Goal: Task Accomplishment & Management: Use online tool/utility

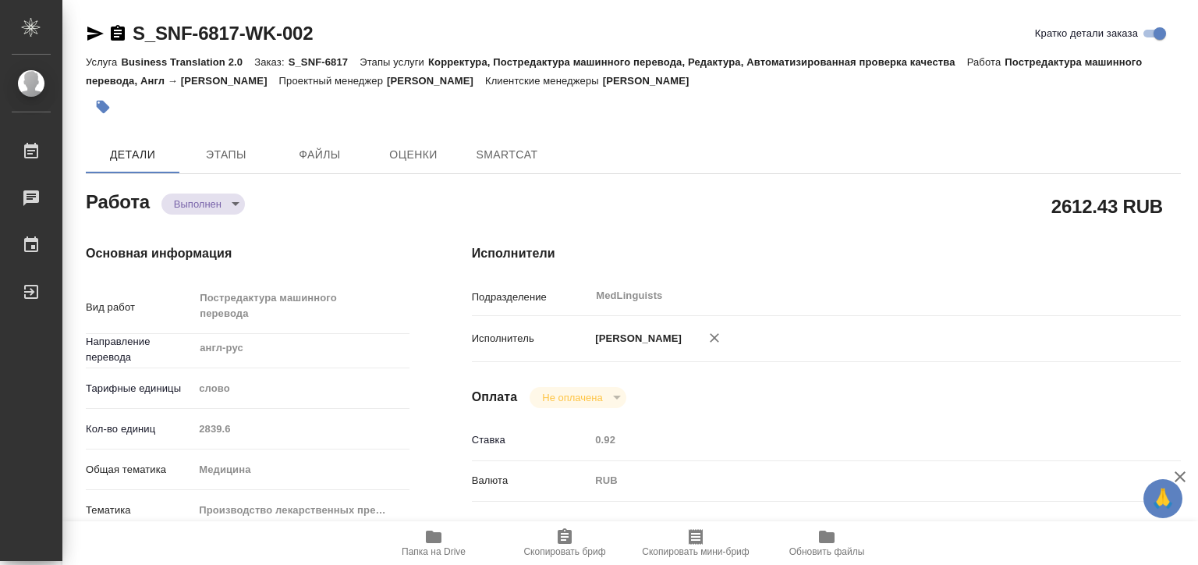
type textarea "x"
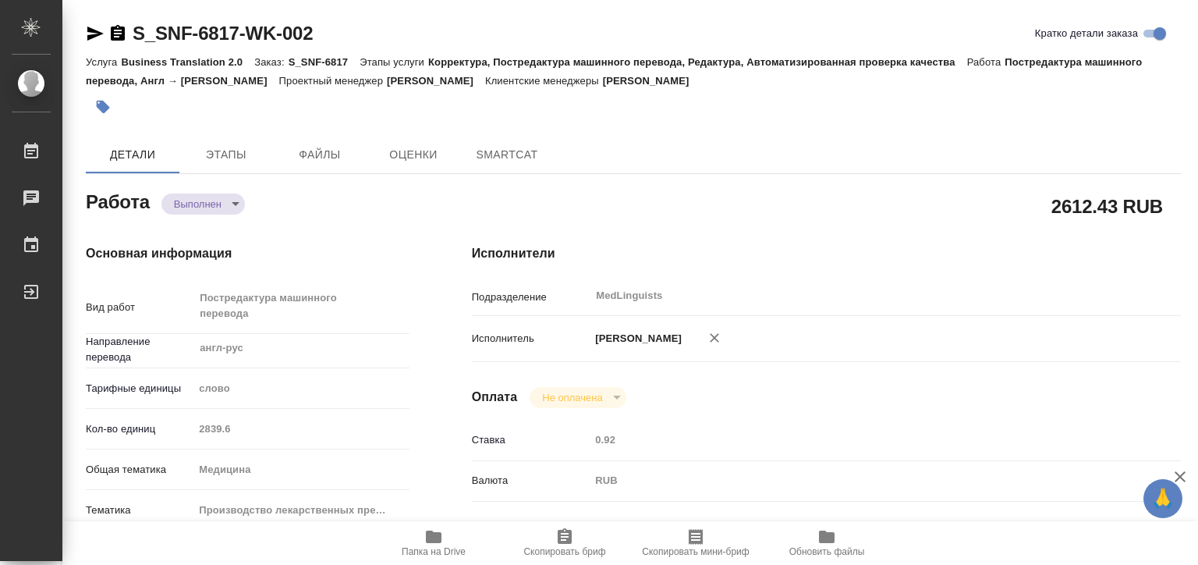
type textarea "x"
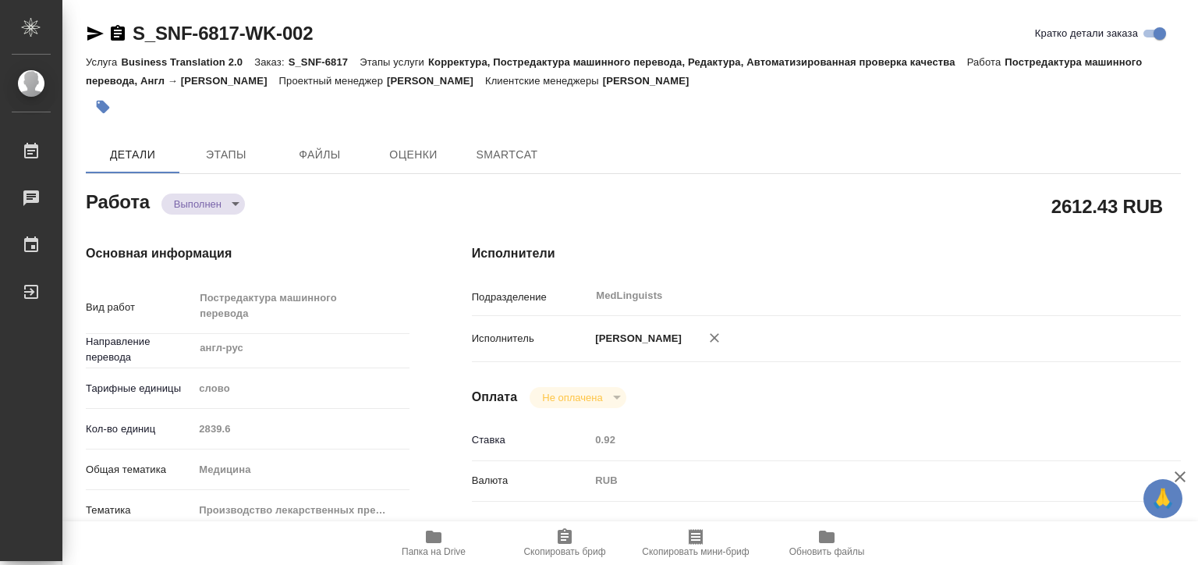
type textarea "x"
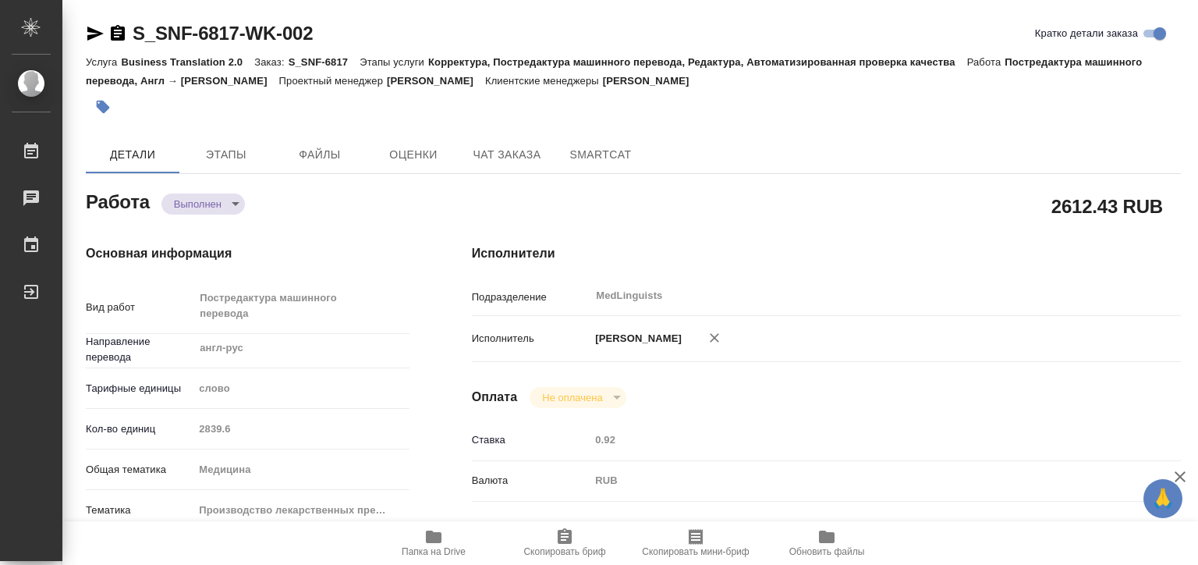
type textarea "x"
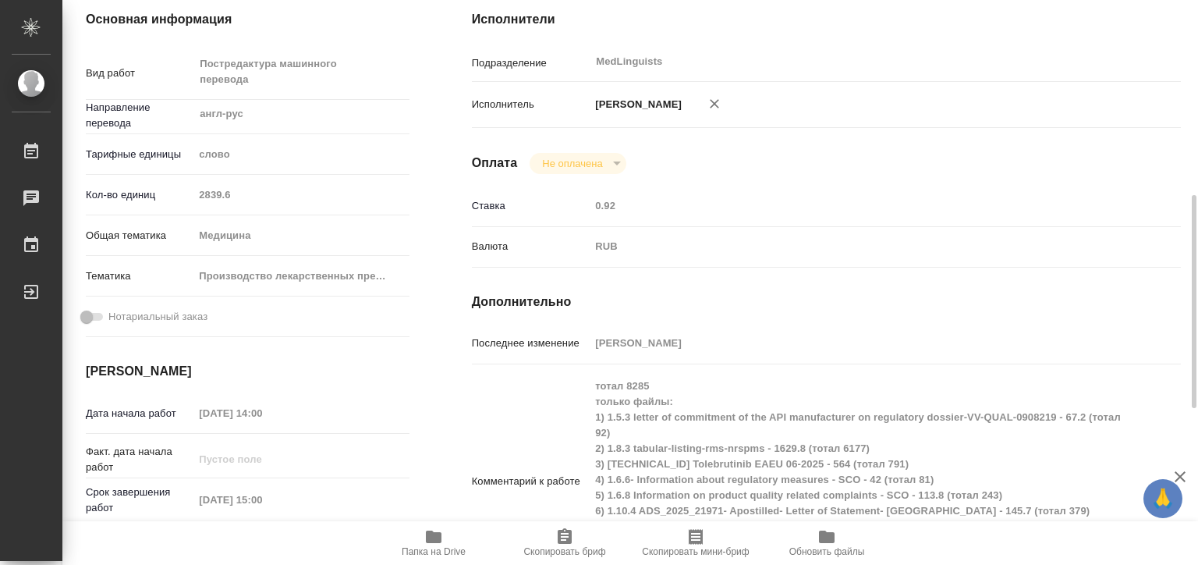
scroll to position [312, 0]
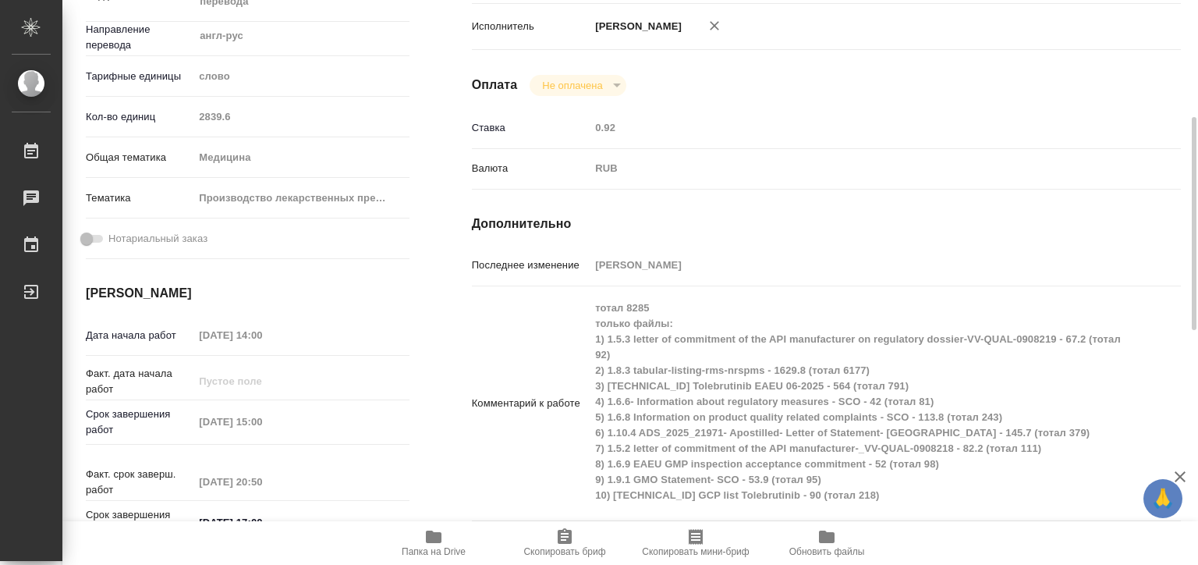
type textarea "x"
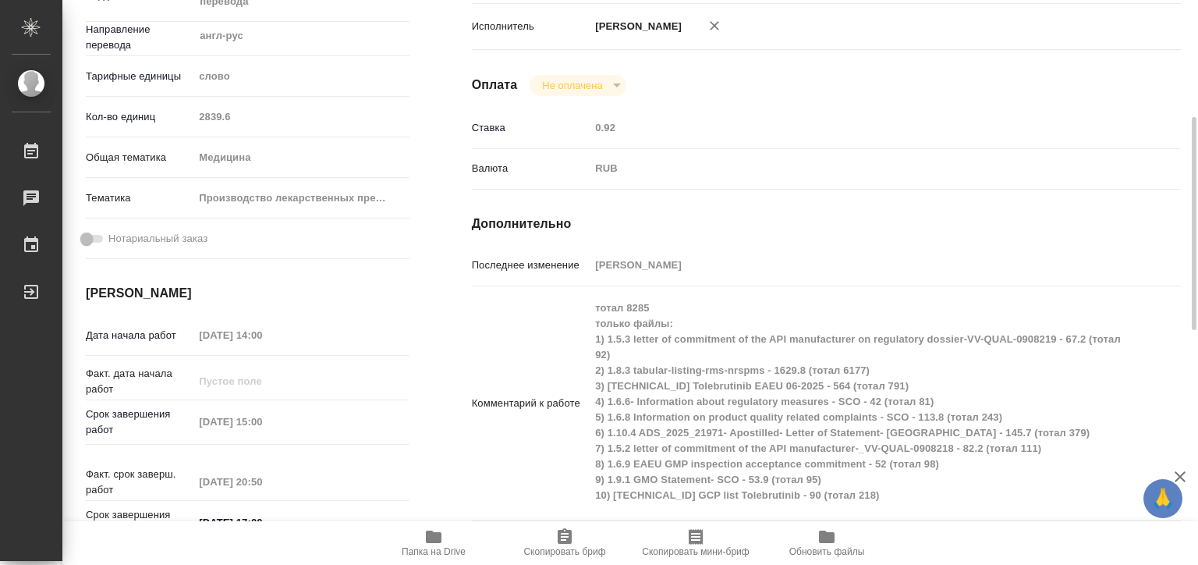
type textarea "x"
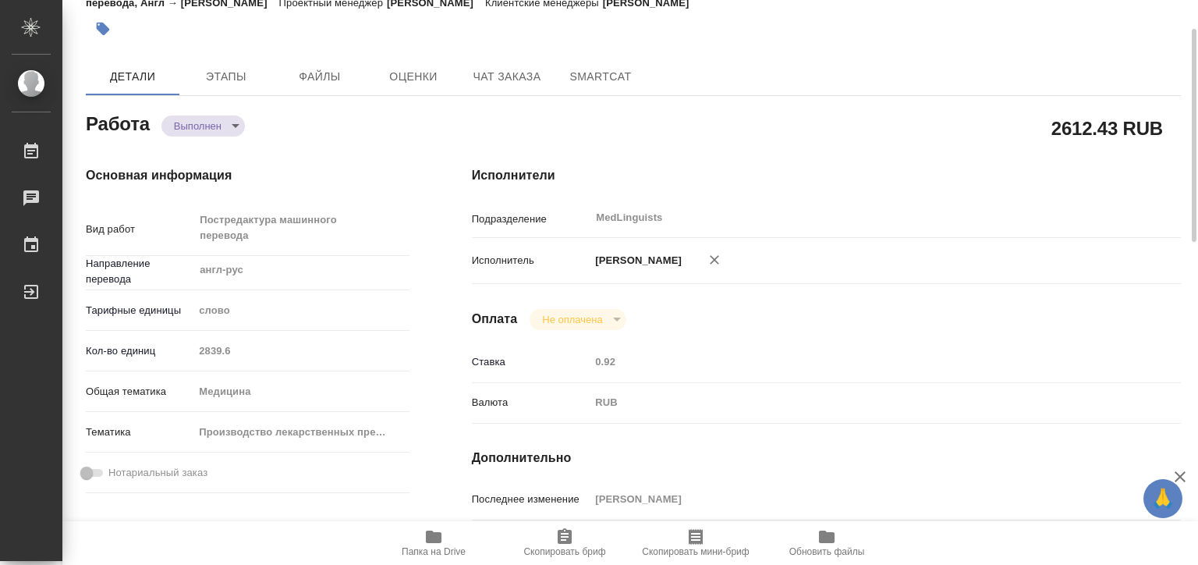
scroll to position [0, 0]
